Goal: Information Seeking & Learning: Learn about a topic

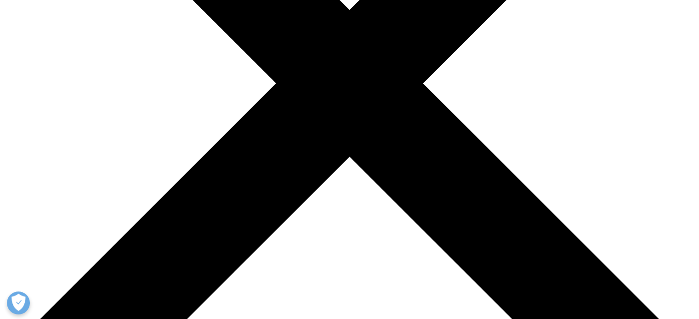
drag, startPoint x: 228, startPoint y: 180, endPoint x: 536, endPoint y: 238, distance: 313.1
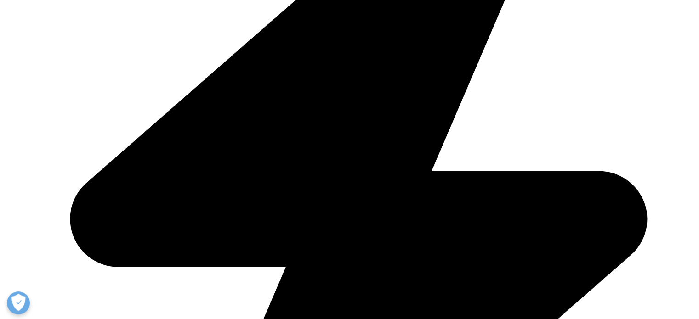
scroll to position [413, 0]
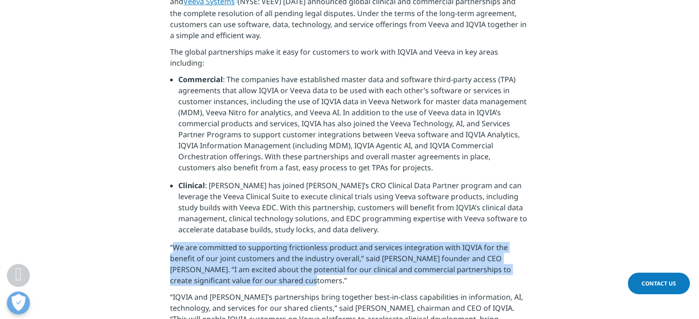
drag, startPoint x: 172, startPoint y: 210, endPoint x: 373, endPoint y: 257, distance: 206.5
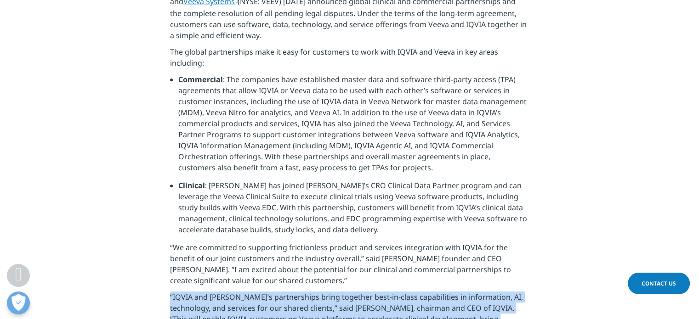
drag, startPoint x: 169, startPoint y: 262, endPoint x: 524, endPoint y: 293, distance: 356.5
click at [524, 293] on p "“IQVIA and [PERSON_NAME]’s partnerships bring together best-in-class capabiliti…" at bounding box center [349, 317] width 359 height 50
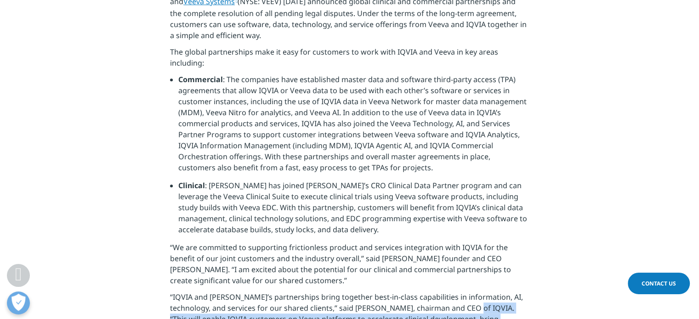
drag, startPoint x: 454, startPoint y: 272, endPoint x: 516, endPoint y: 293, distance: 65.7
click at [516, 293] on p "“IQVIA and [PERSON_NAME]’s partnerships bring together best-in-class capabiliti…" at bounding box center [349, 317] width 359 height 50
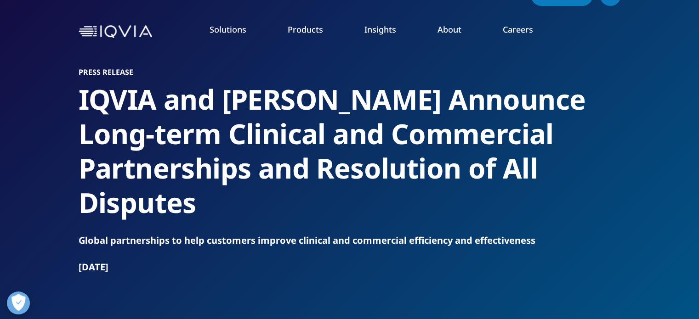
scroll to position [0, 0]
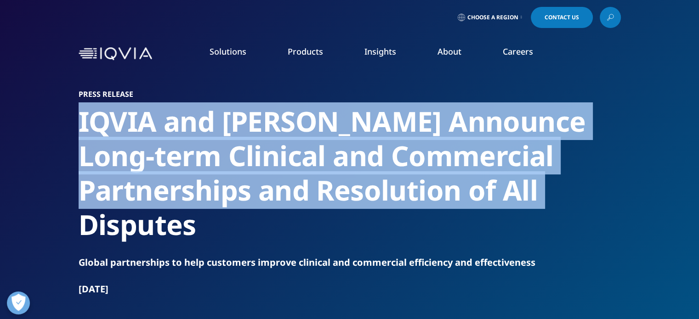
drag, startPoint x: 74, startPoint y: 119, endPoint x: 535, endPoint y: 194, distance: 466.3
click at [535, 196] on section "Press Release [PERSON_NAME] and [PERSON_NAME] Announce Long-term Clinical and C…" at bounding box center [349, 187] width 699 height 375
